Goal: Find specific page/section: Find specific page/section

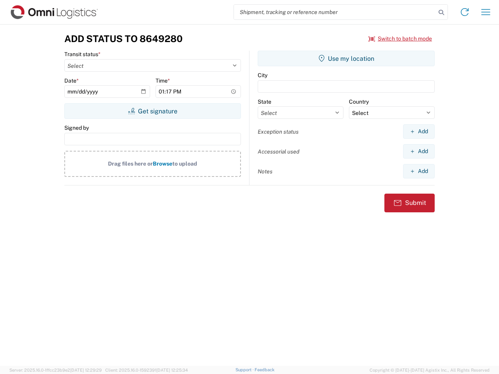
click at [335, 12] on input "search" at bounding box center [335, 12] width 202 height 15
click at [441, 12] on icon at bounding box center [441, 12] width 11 height 11
click at [464, 12] on icon at bounding box center [464, 12] width 12 height 12
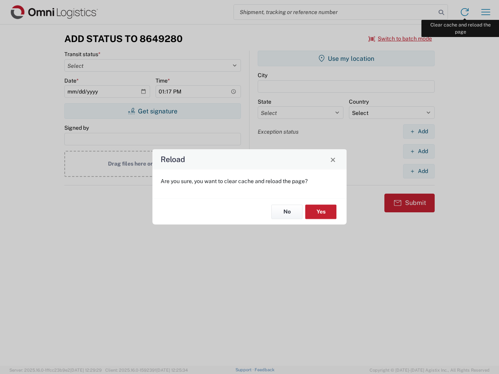
click at [486, 12] on div "Reload Are you sure, you want to clear cache and reload the page? No Yes" at bounding box center [249, 187] width 499 height 374
click at [400, 39] on div "Reload Are you sure, you want to clear cache and reload the page? No Yes" at bounding box center [249, 187] width 499 height 374
click at [152, 111] on div "Reload Are you sure, you want to clear cache and reload the page? No Yes" at bounding box center [249, 187] width 499 height 374
click at [346, 58] on div "Reload Are you sure, you want to clear cache and reload the page? No Yes" at bounding box center [249, 187] width 499 height 374
click at [418, 131] on div "Reload Are you sure, you want to clear cache and reload the page? No Yes" at bounding box center [249, 187] width 499 height 374
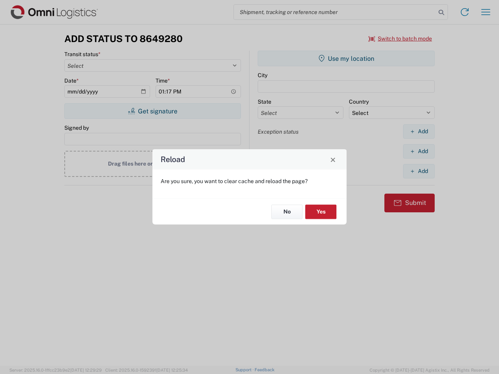
click at [418, 151] on div "Reload Are you sure, you want to clear cache and reload the page? No Yes" at bounding box center [249, 187] width 499 height 374
click at [418, 171] on div "Reload Are you sure, you want to clear cache and reload the page? No Yes" at bounding box center [249, 187] width 499 height 374
